Goal: Task Accomplishment & Management: Complete application form

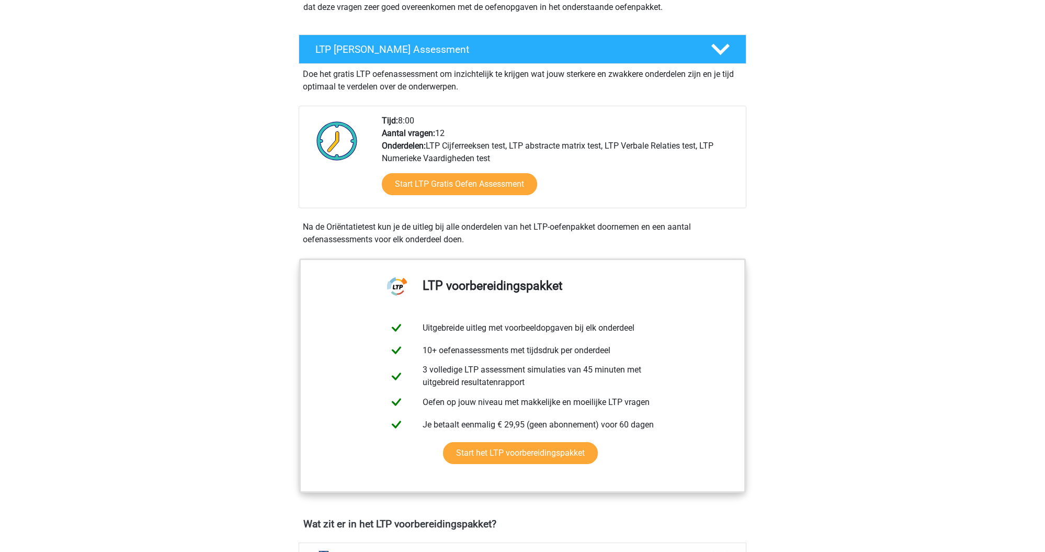
scroll to position [157, 0]
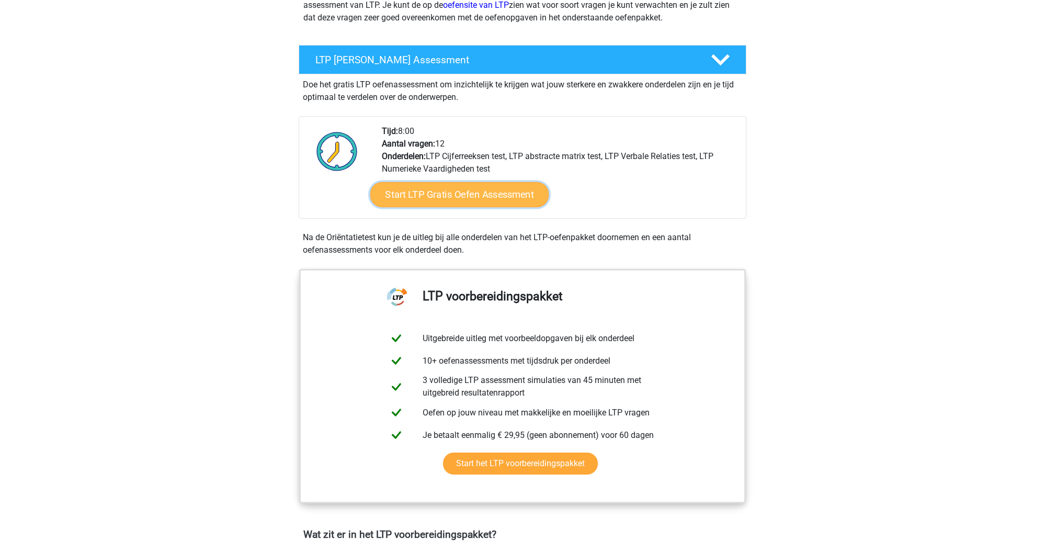
click at [531, 198] on link "Start LTP Gratis Oefen Assessment" at bounding box center [459, 194] width 179 height 25
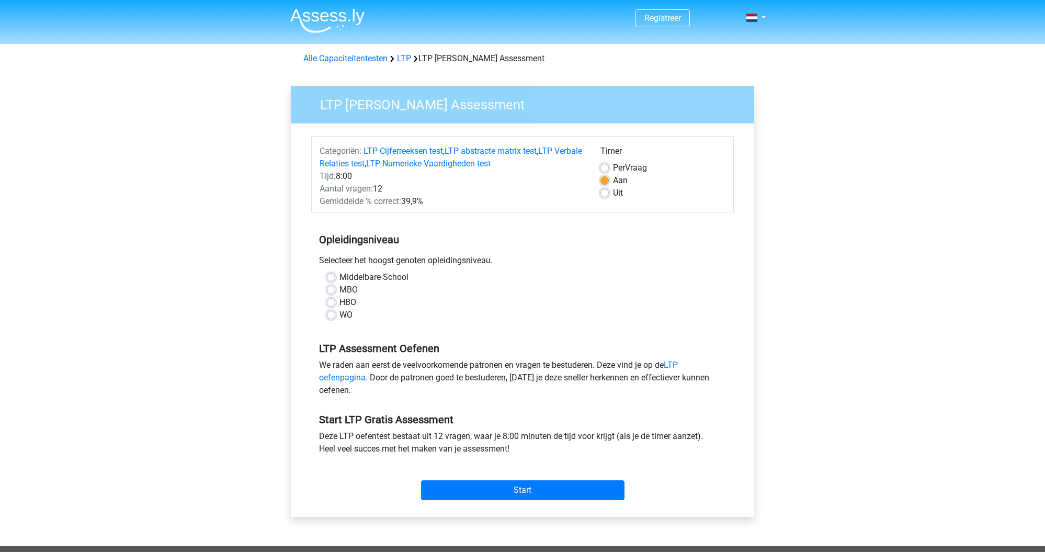
click at [339, 301] on label "HBO" at bounding box center [347, 302] width 17 height 13
click at [335, 301] on input "HBO" at bounding box center [331, 301] width 8 height 10
radio input "true"
click at [521, 493] on input "Start" at bounding box center [522, 490] width 203 height 20
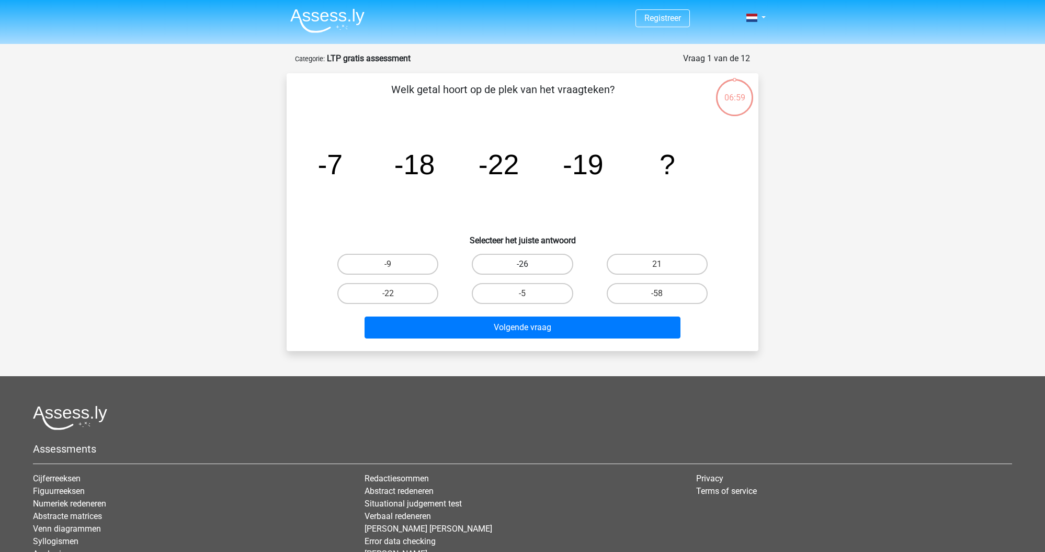
click at [521, 262] on label "-26" at bounding box center [522, 264] width 101 height 21
click at [522, 264] on input "-26" at bounding box center [525, 267] width 7 height 7
radio input "true"
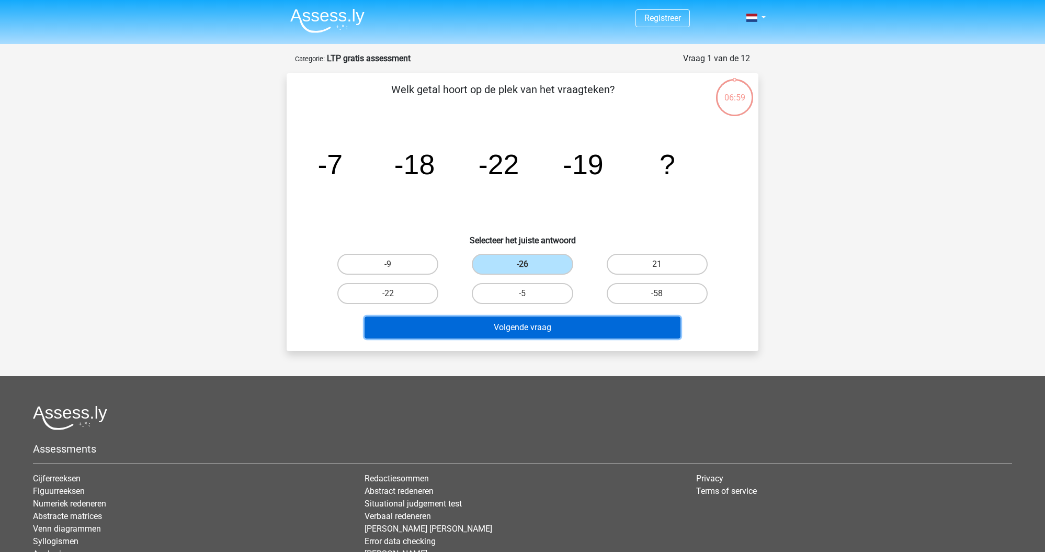
click at [533, 332] on button "Volgende vraag" at bounding box center [522, 327] width 316 height 22
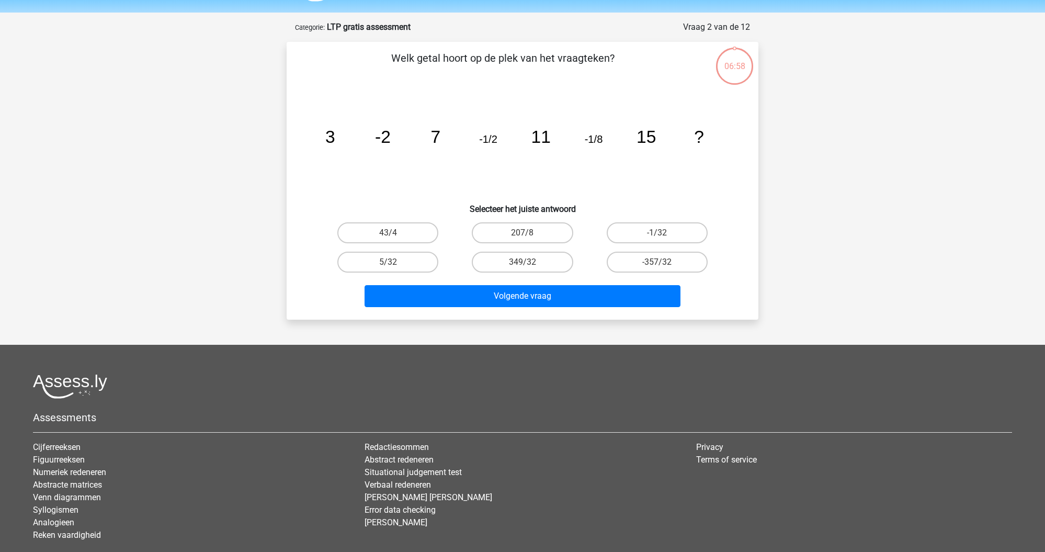
scroll to position [52, 0]
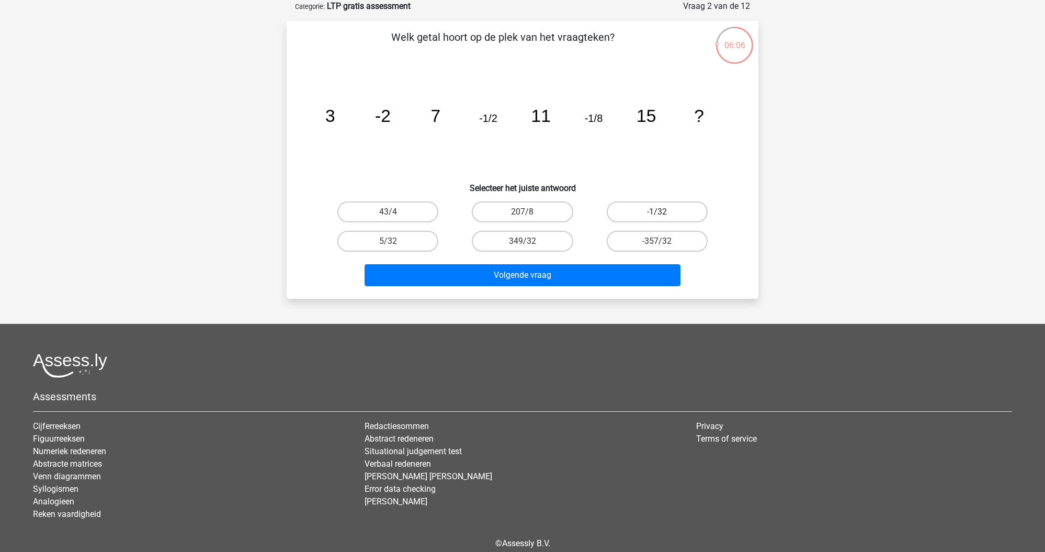
click at [656, 214] on label "-1/32" at bounding box center [656, 211] width 101 height 21
click at [657, 214] on input "-1/32" at bounding box center [660, 215] width 7 height 7
radio input "true"
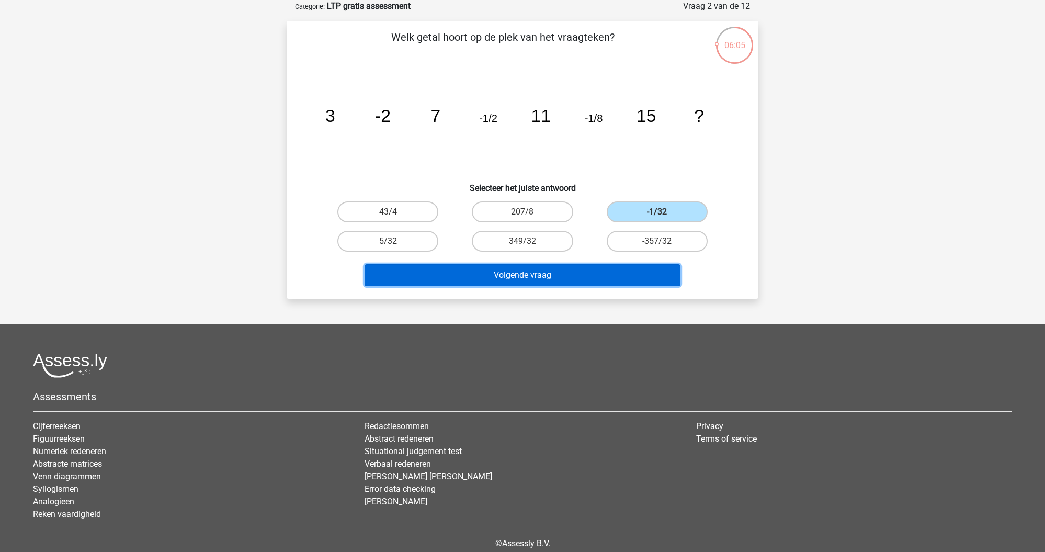
click at [591, 277] on button "Volgende vraag" at bounding box center [522, 275] width 316 height 22
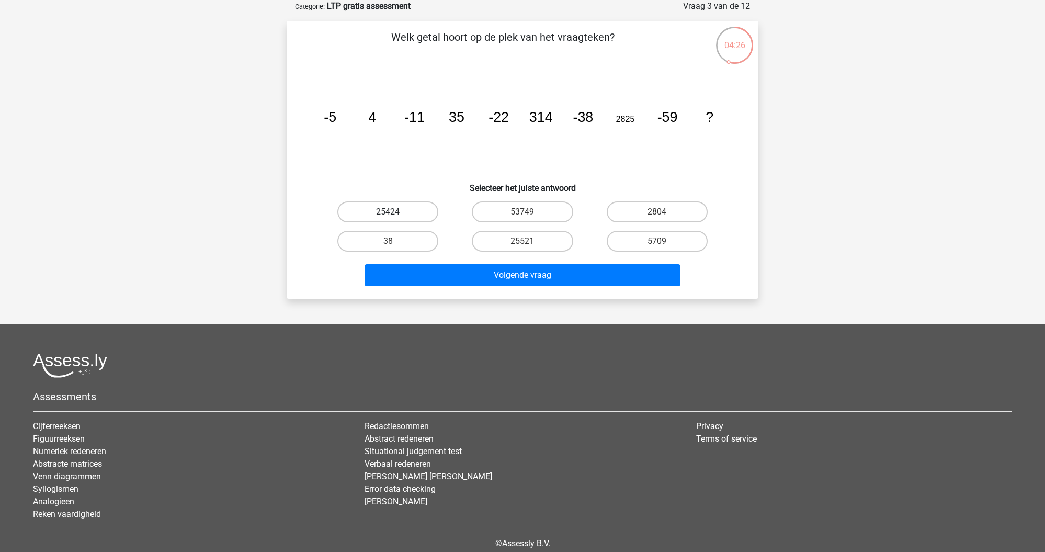
click at [425, 211] on label "25424" at bounding box center [387, 211] width 101 height 21
click at [395, 212] on input "25424" at bounding box center [391, 215] width 7 height 7
radio input "true"
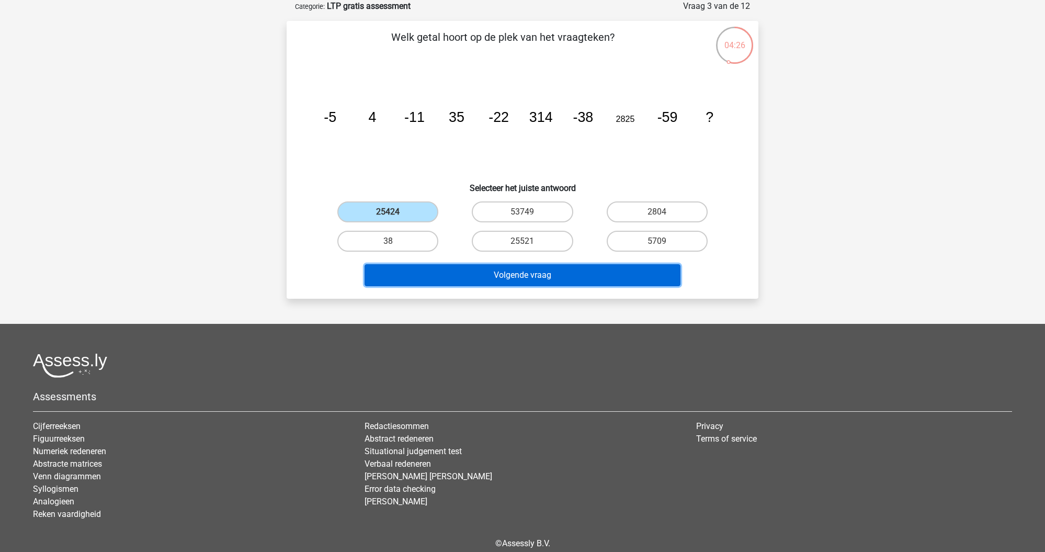
click at [517, 279] on button "Volgende vraag" at bounding box center [522, 275] width 316 height 22
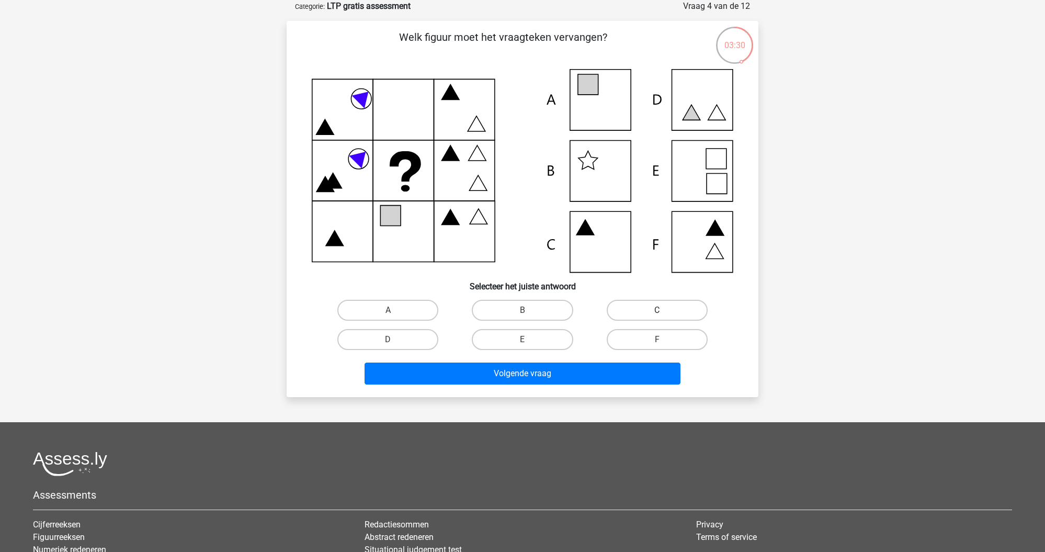
click at [632, 314] on label "C" at bounding box center [656, 310] width 101 height 21
click at [657, 314] on input "C" at bounding box center [660, 313] width 7 height 7
radio input "true"
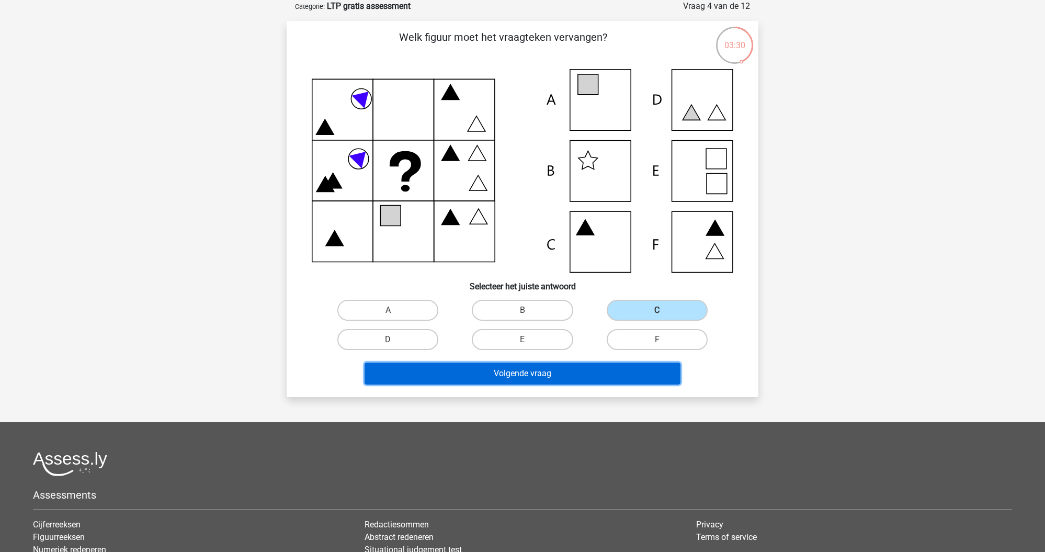
click at [571, 371] on button "Volgende vraag" at bounding box center [522, 373] width 316 height 22
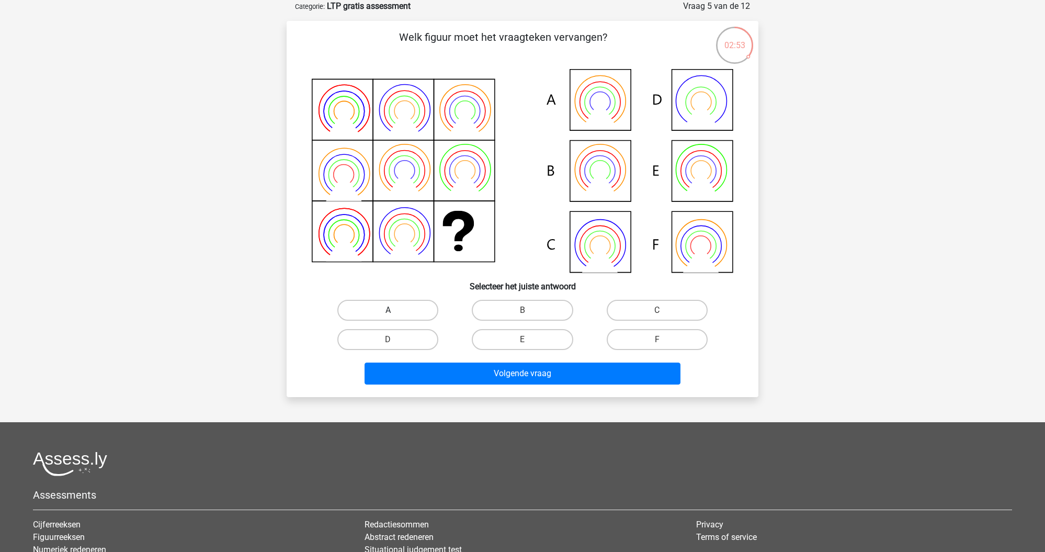
click at [404, 302] on label "A" at bounding box center [387, 310] width 101 height 21
click at [395, 310] on input "A" at bounding box center [391, 313] width 7 height 7
radio input "true"
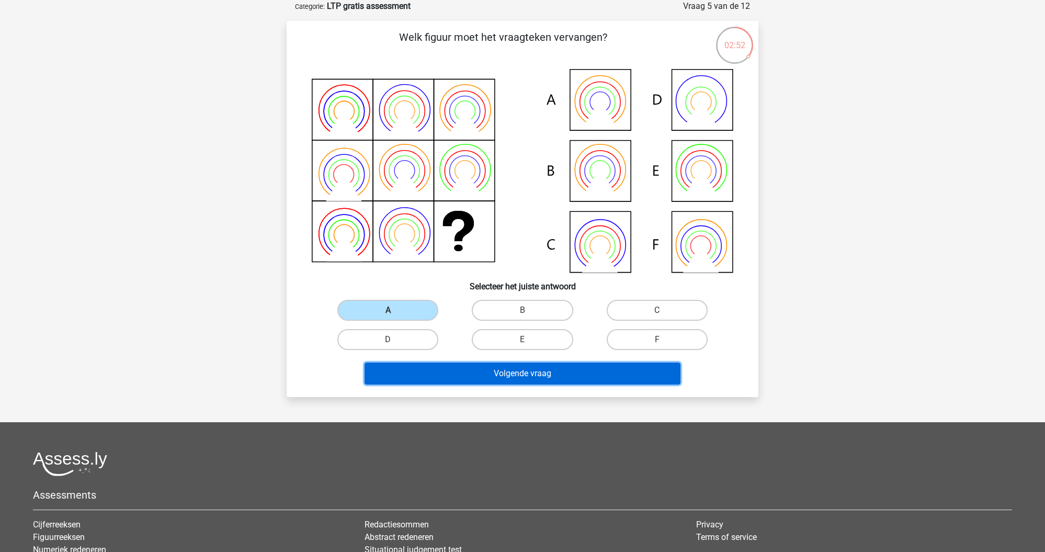
click at [512, 380] on button "Volgende vraag" at bounding box center [522, 373] width 316 height 22
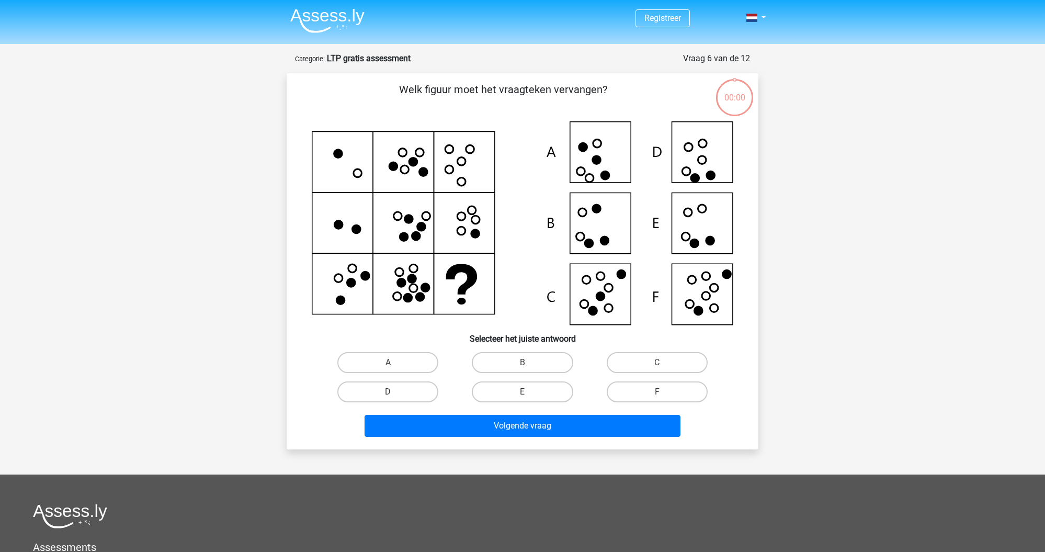
scroll to position [52, 0]
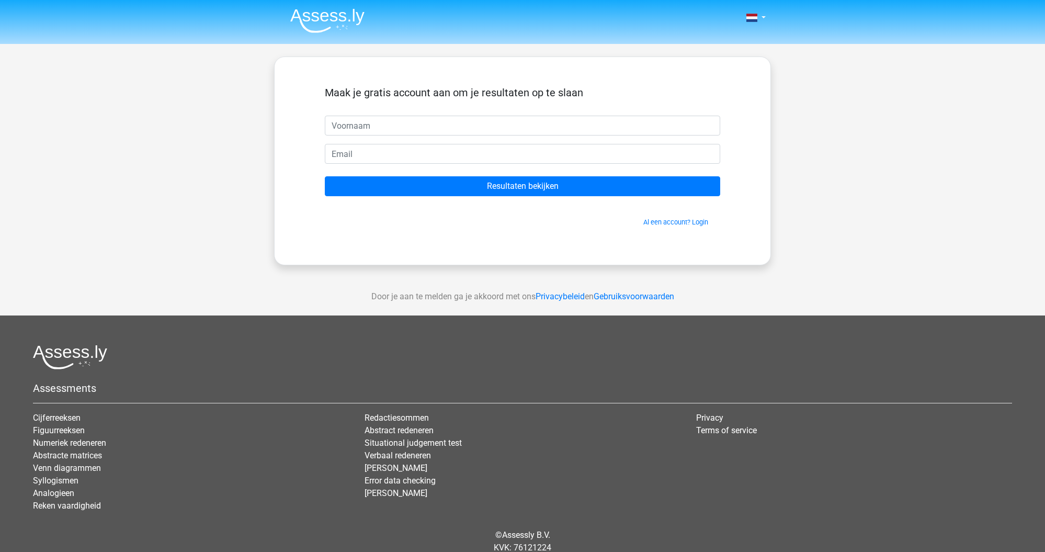
click at [739, 505] on div "Privacy Terms of service" at bounding box center [853, 465] width 331 height 109
